Goal: Task Accomplishment & Management: Complete application form

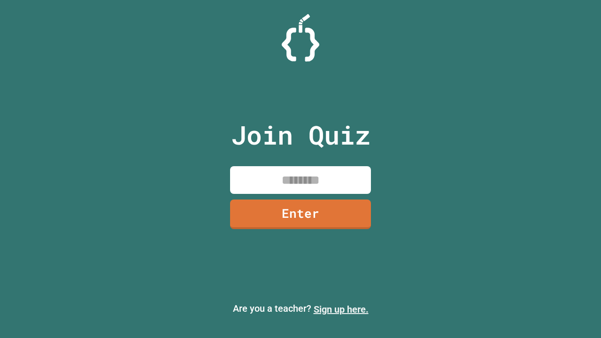
click at [341, 309] on link "Sign up here." at bounding box center [341, 309] width 55 height 11
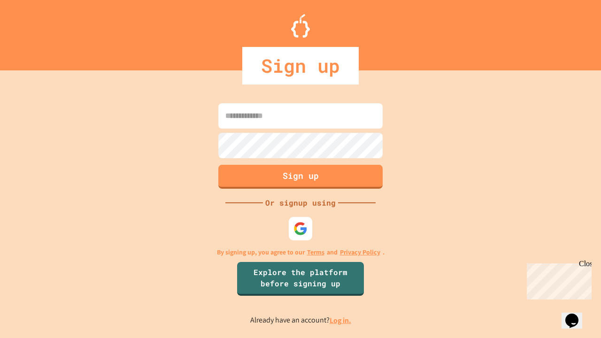
click at [341, 320] on link "Log in." at bounding box center [341, 320] width 22 height 10
